Goal: Information Seeking & Learning: Find specific fact

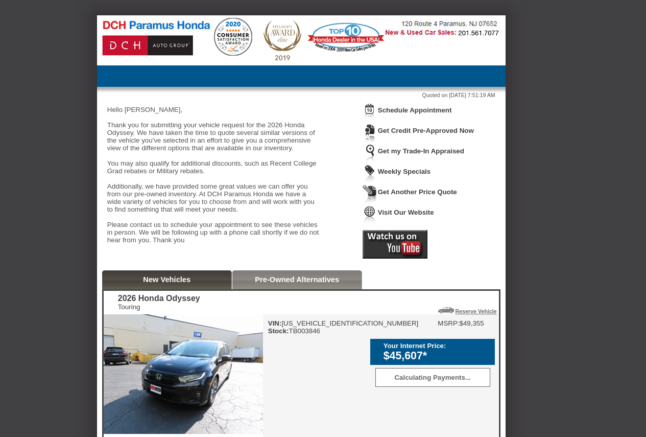
click at [306, 334] on div "VIN: [US_VEHICLE_IDENTIFICATION_NUMBER] Stock: TB003846" at bounding box center [343, 326] width 151 height 15
copy div "TB003846"
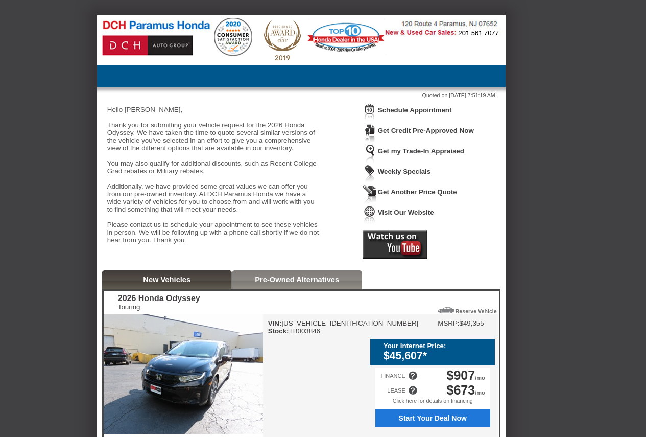
drag, startPoint x: 149, startPoint y: 328, endPoint x: 119, endPoint y: 318, distance: 31.3
click at [119, 310] on div "2026 Honda Odyssey Touring" at bounding box center [159, 302] width 82 height 17
copy div "2026 Honda Odyssey Touring"
drag, startPoint x: 380, startPoint y: 340, endPoint x: 401, endPoint y: 330, distance: 22.8
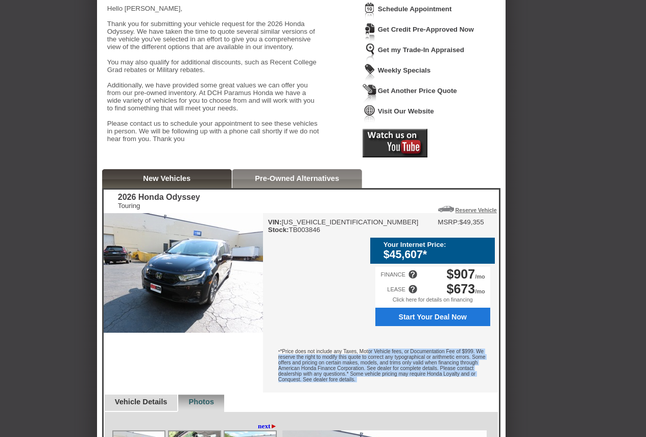
scroll to position [102, 0]
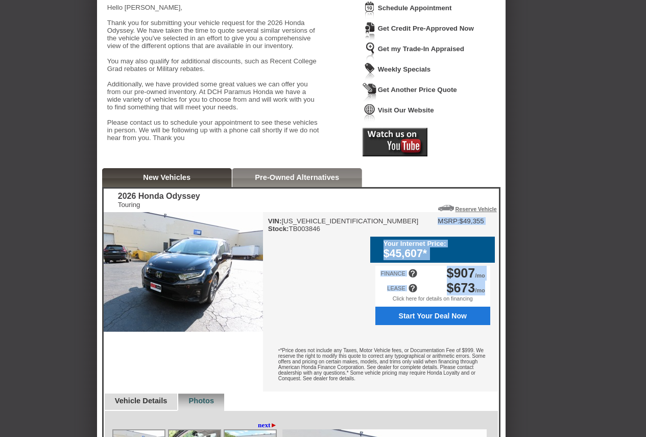
drag, startPoint x: 488, startPoint y: 299, endPoint x: 381, endPoint y: 239, distance: 122.1
click at [381, 239] on div "VIN: [US_VEHICLE_IDENTIFICATION_NUMBER] Stock: TB003846 MSRP: $49,355 Your Inte…" at bounding box center [380, 301] width 235 height 179
copy div "MSRP: $49,355 Your Internet Price: $45,607* Calculating Payments... FINANCE $90…"
